Goal: Information Seeking & Learning: Check status

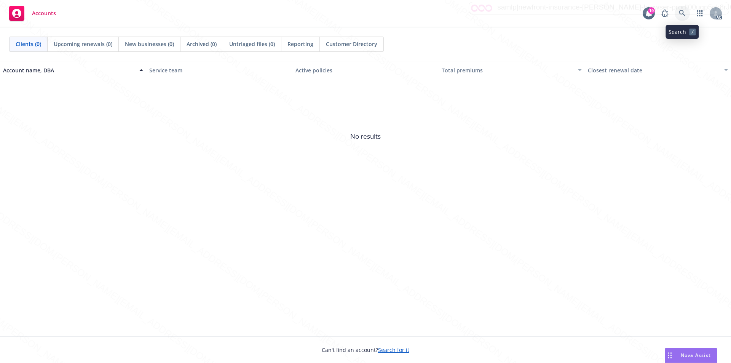
click at [681, 13] on icon at bounding box center [682, 13] width 7 height 7
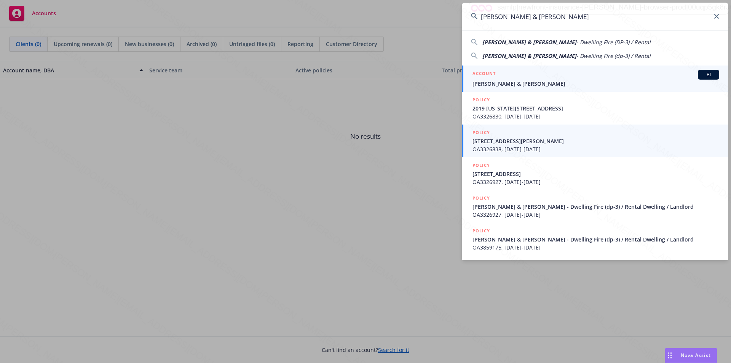
type input "[PERSON_NAME] & [PERSON_NAME]"
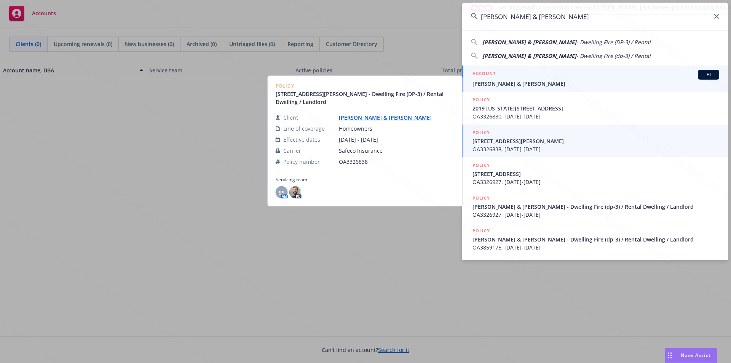
click at [488, 83] on span "[PERSON_NAME] & [PERSON_NAME]" at bounding box center [595, 84] width 247 height 8
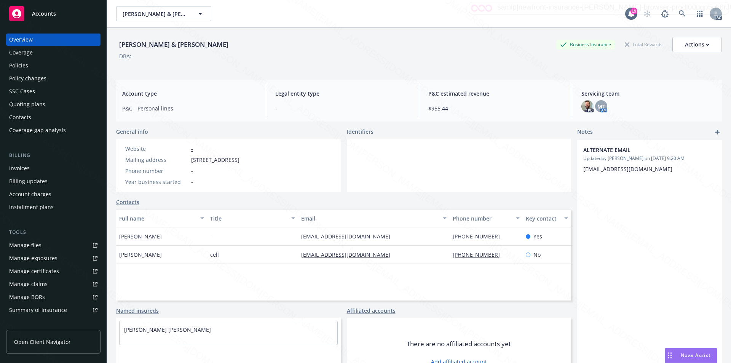
click at [18, 67] on div "Policies" at bounding box center [18, 65] width 19 height 12
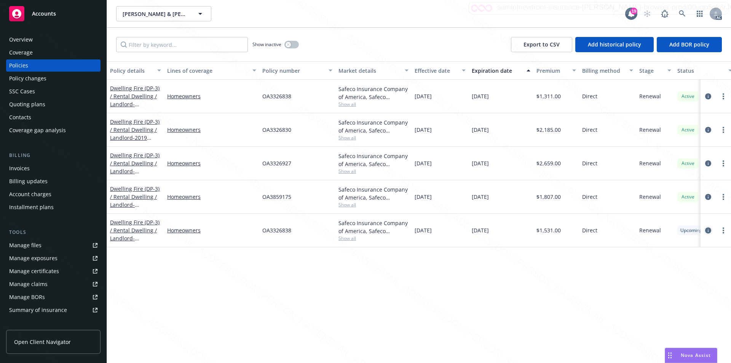
click at [708, 229] on icon "circleInformation" at bounding box center [708, 230] width 6 height 6
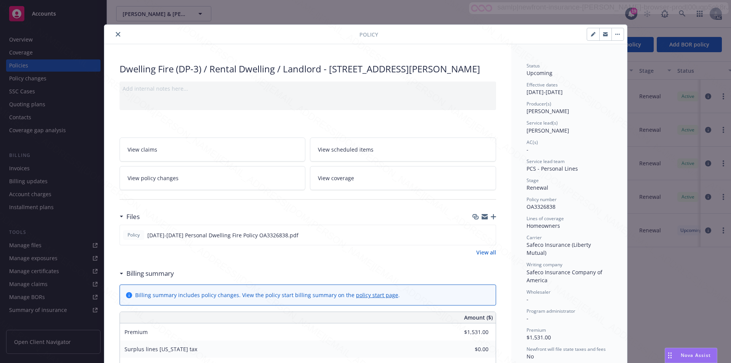
click at [382, 161] on link "View scheduled items" at bounding box center [403, 149] width 186 height 24
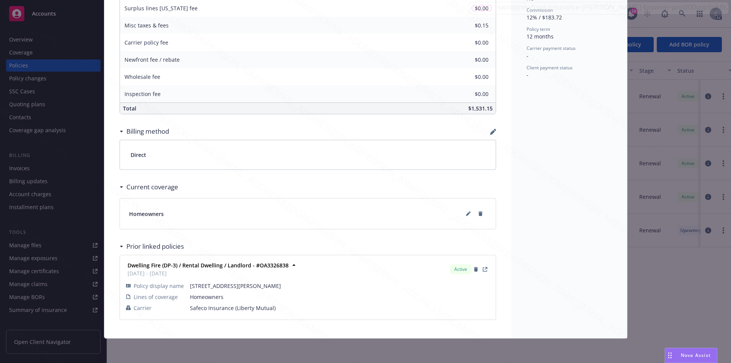
scroll to position [53, 0]
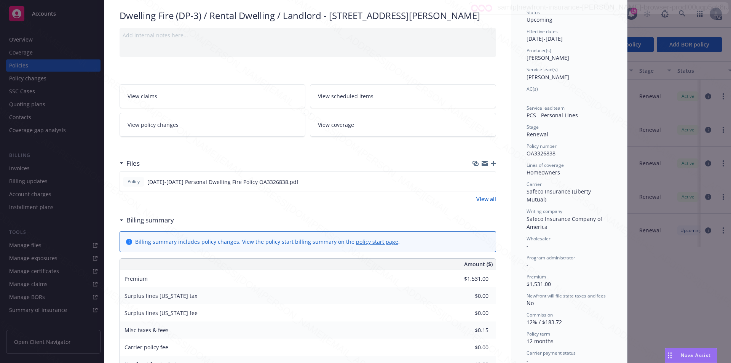
click at [362, 134] on link "View coverage" at bounding box center [403, 125] width 186 height 24
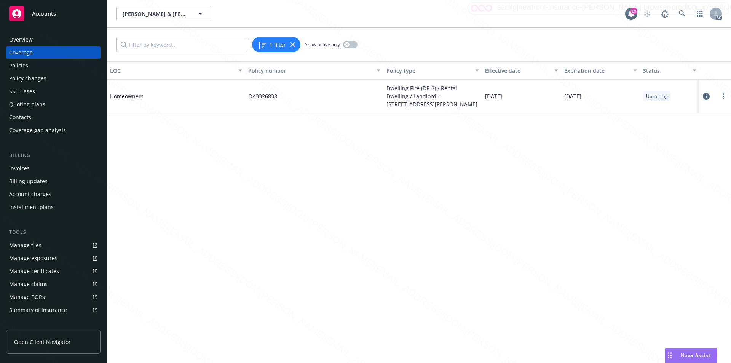
click at [706, 95] on icon at bounding box center [706, 96] width 7 height 7
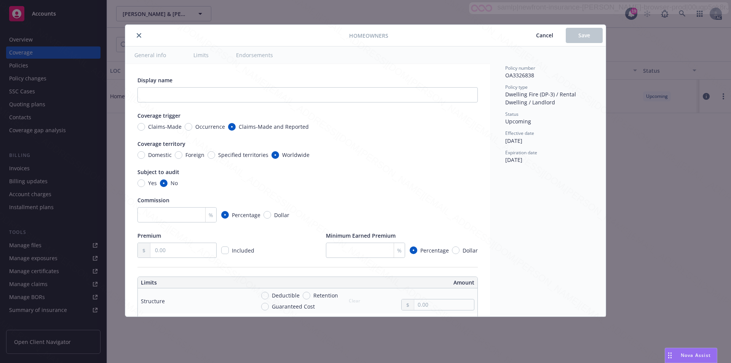
type textarea "x"
radio input "true"
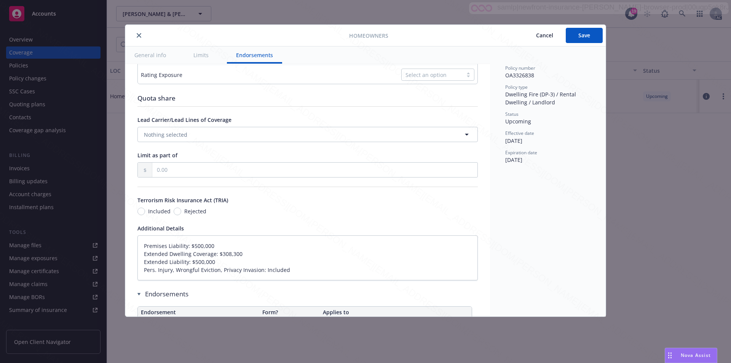
type textarea "x"
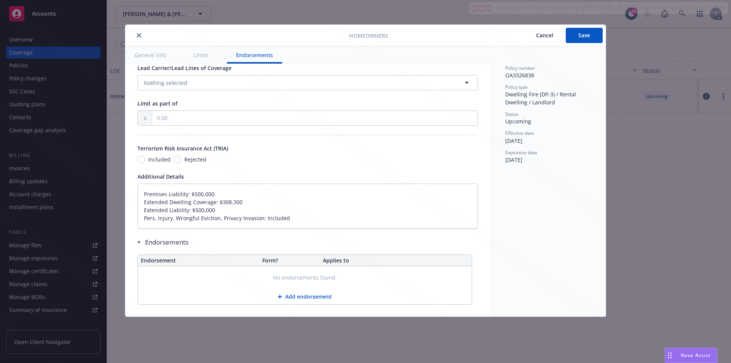
scroll to position [422, 0]
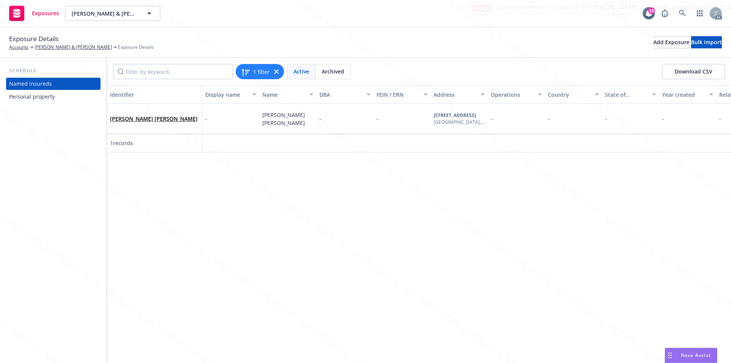
click at [41, 95] on div "Personal property" at bounding box center [32, 97] width 46 height 12
